Goal: Transaction & Acquisition: Purchase product/service

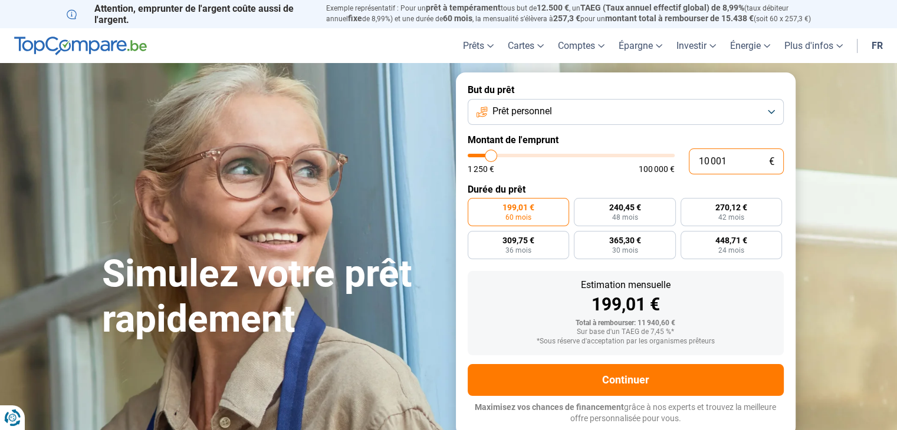
click at [727, 159] on input "10 001" at bounding box center [736, 162] width 95 height 26
type input "1 000"
type input "1250"
type input "100"
type input "1250"
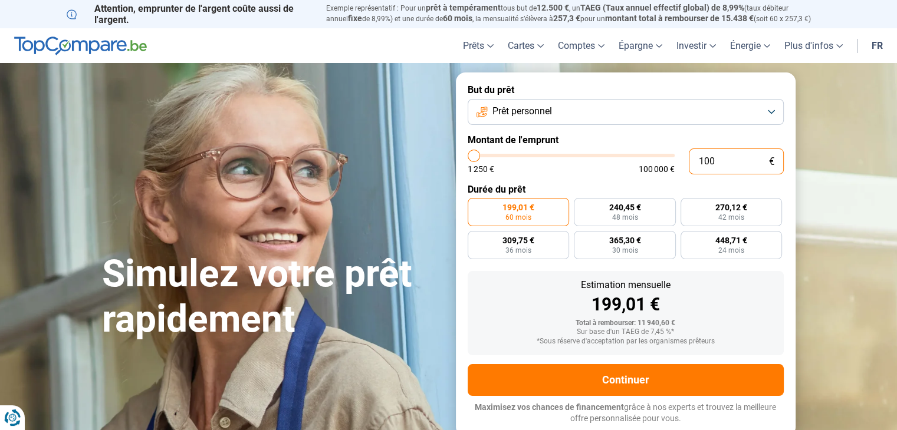
type input "10"
type input "1250"
type input "1"
type input "1250"
type input "0"
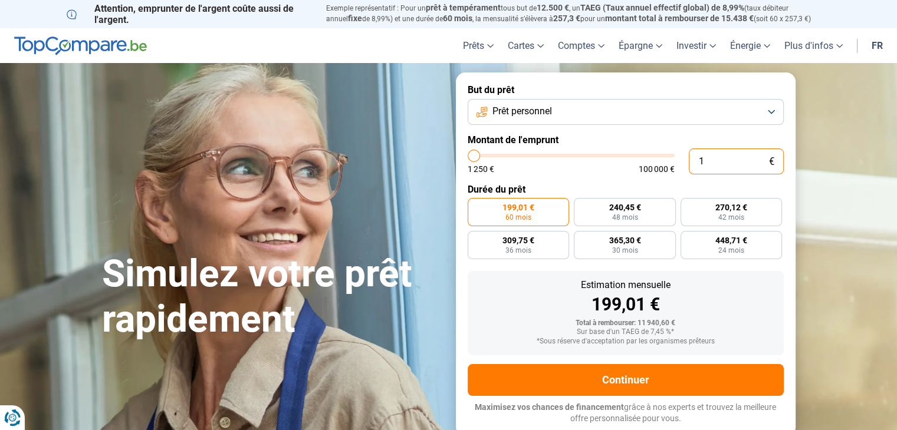
type input "1250"
type input "1 250"
type input "1250"
radio input "true"
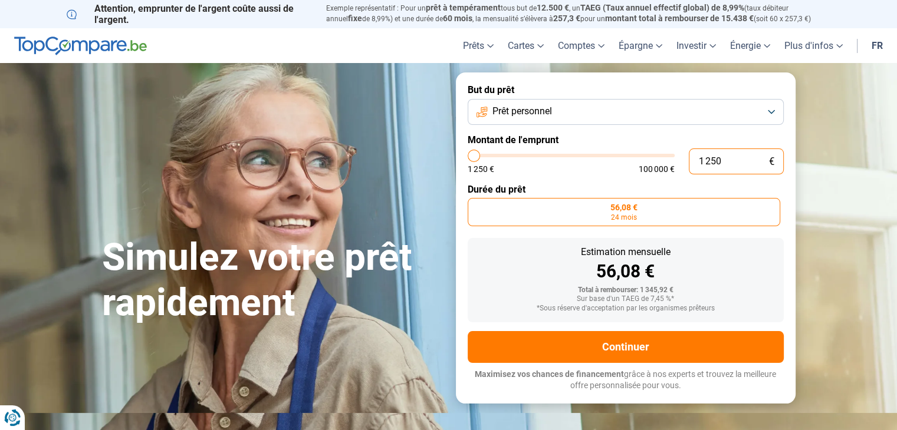
type input "125"
type input "1250"
type input "12"
type input "1250"
type input "1"
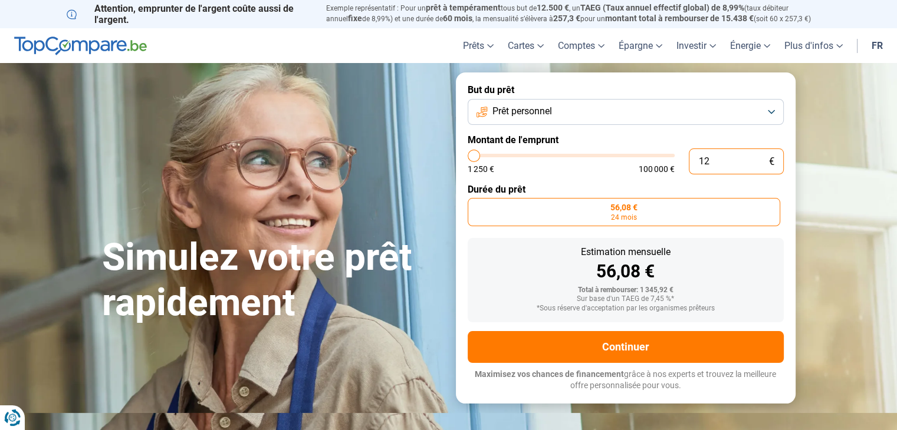
type input "1250"
type input "0"
type input "1250"
type input "5"
type input "1250"
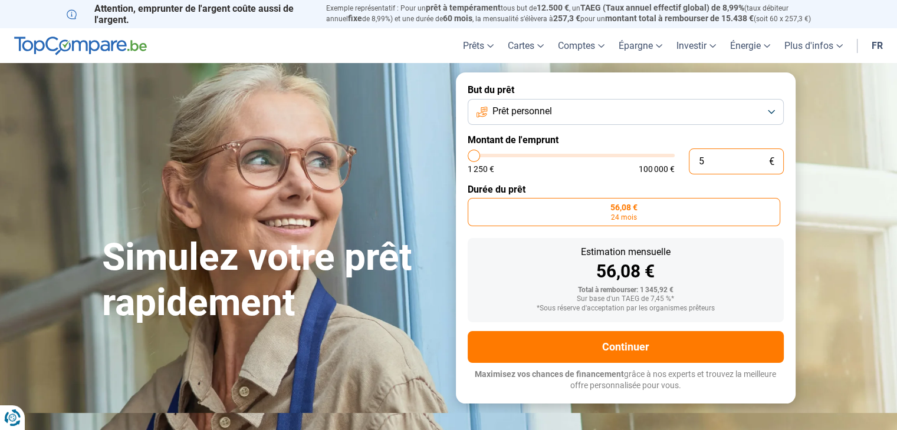
type input "0"
type input "1250"
type input "6"
type input "1250"
type input "60"
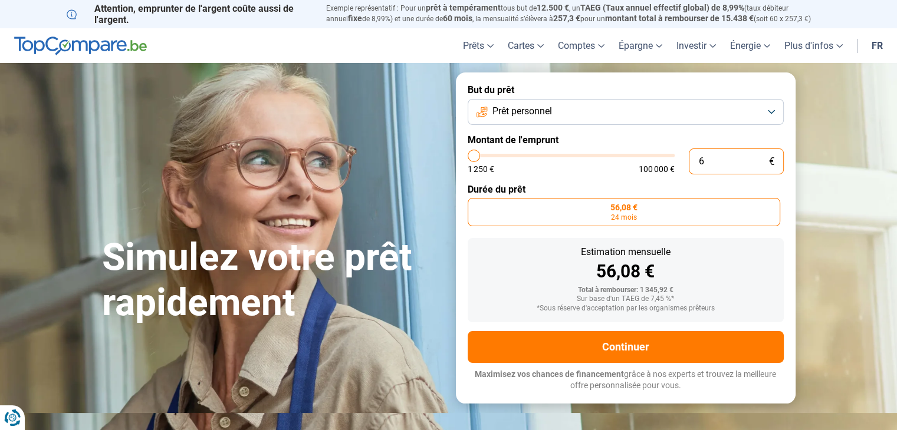
type input "1250"
type input "600"
type input "1250"
type input "6 000"
type input "6000"
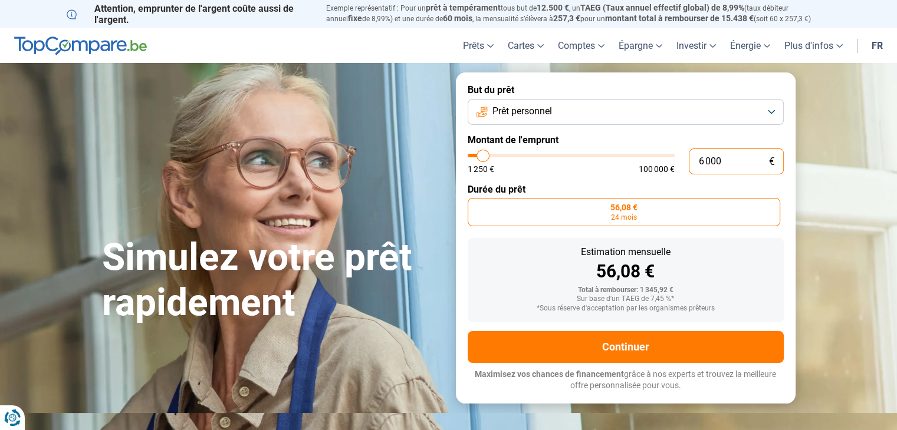
radio input "false"
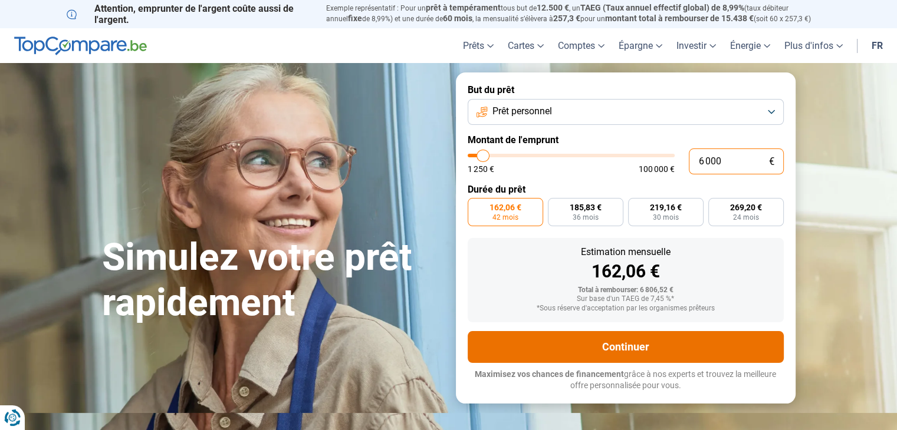
type input "6 000"
click at [613, 344] on button "Continuer" at bounding box center [626, 347] width 316 height 32
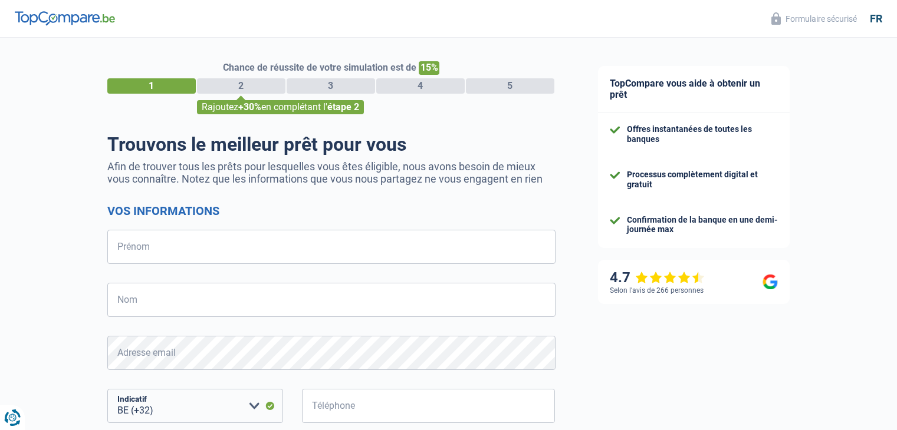
select select "32"
